Goal: Check status: Check status

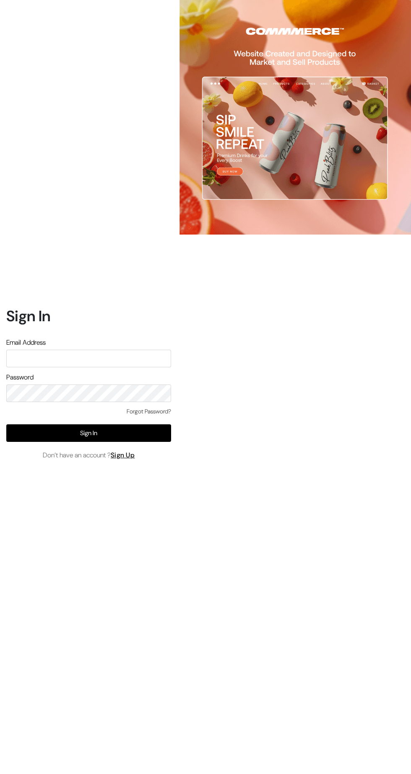
click at [90, 367] on input "text" at bounding box center [88, 359] width 165 height 18
type input "[EMAIL_ADDRESS][DOMAIN_NAME]"
click at [51, 442] on button "Sign In" at bounding box center [88, 433] width 165 height 18
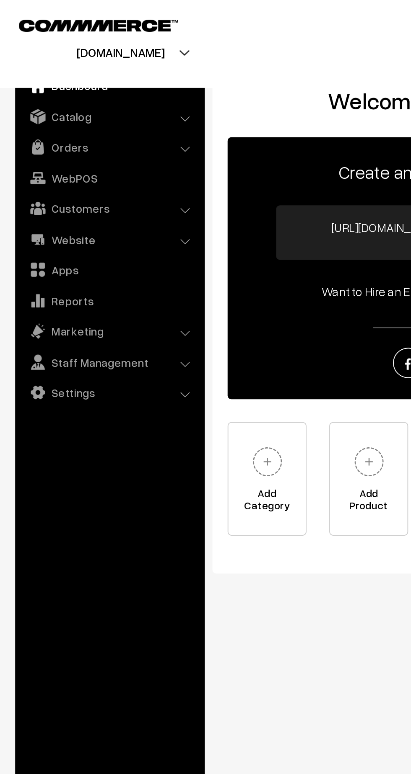
click at [101, 85] on li "Orders Orders" at bounding box center [60, 81] width 101 height 15
click at [98, 85] on link "Orders" at bounding box center [60, 81] width 100 height 15
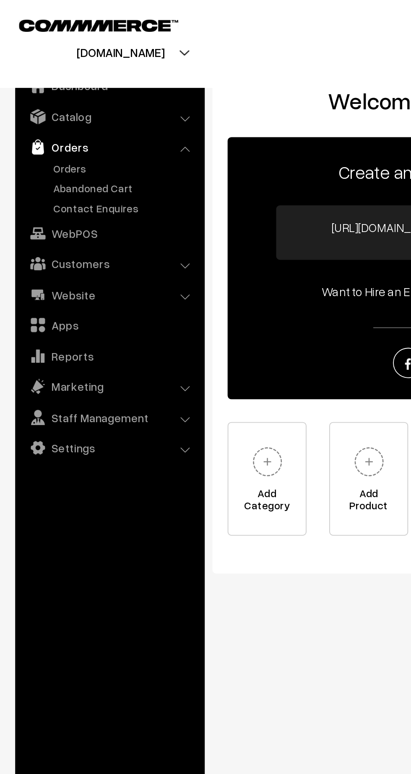
click at [41, 93] on link "Orders" at bounding box center [68, 93] width 83 height 9
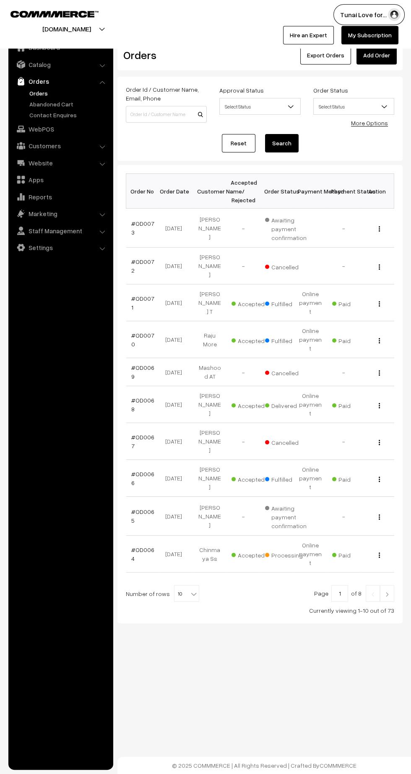
click at [138, 295] on link "#OD0071" at bounding box center [142, 303] width 23 height 16
click at [145, 226] on link "#OD0073" at bounding box center [142, 228] width 23 height 16
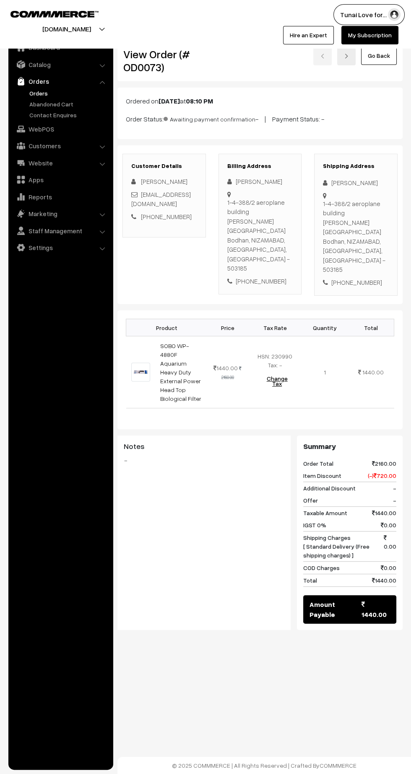
click at [39, 93] on link "Orders" at bounding box center [68, 93] width 83 height 9
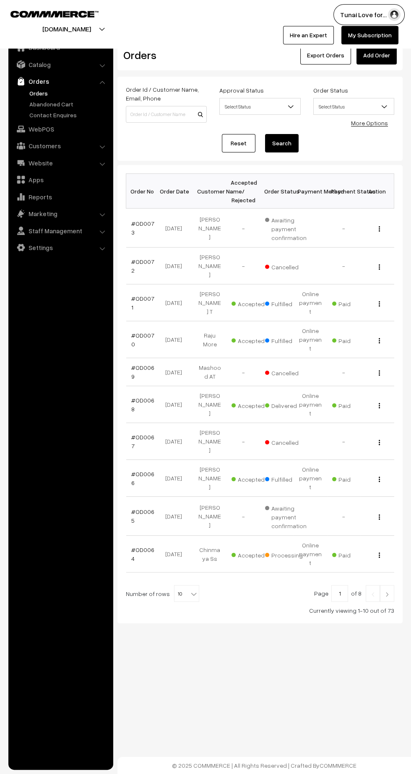
click at [142, 258] on link "#OD0072" at bounding box center [142, 266] width 23 height 16
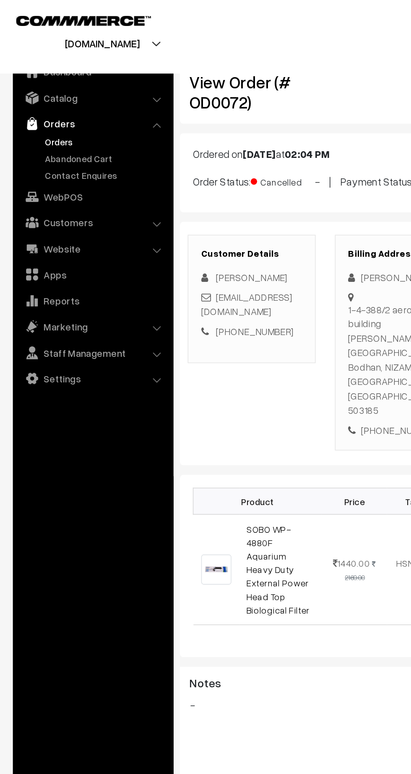
click at [39, 93] on link "Orders" at bounding box center [68, 93] width 83 height 9
